Goal: Task Accomplishment & Management: Use online tool/utility

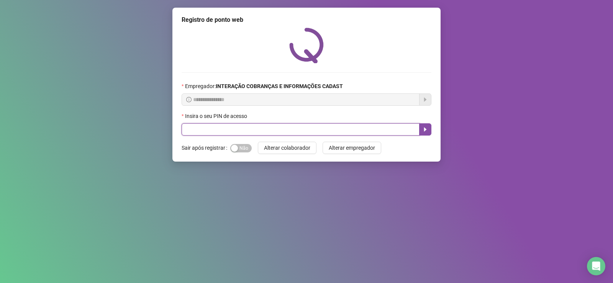
drag, startPoint x: 228, startPoint y: 135, endPoint x: 228, endPoint y: 124, distance: 10.4
click at [228, 134] on input "text" at bounding box center [301, 129] width 238 height 12
type input "*****"
click at [426, 132] on icon "caret-right" at bounding box center [425, 129] width 6 height 6
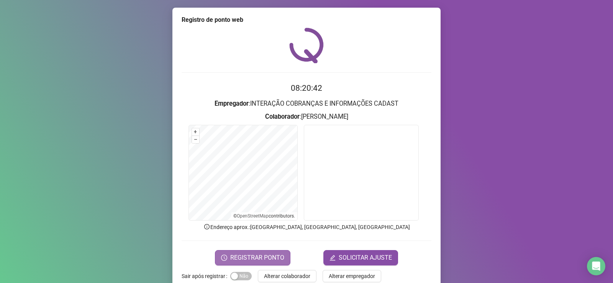
click at [244, 257] on span "REGISTRAR PONTO" at bounding box center [257, 257] width 54 height 9
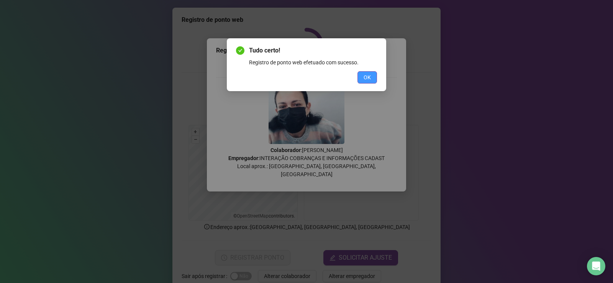
click at [363, 78] on button "OK" at bounding box center [368, 77] width 20 height 12
